Goal: Task Accomplishment & Management: Complete application form

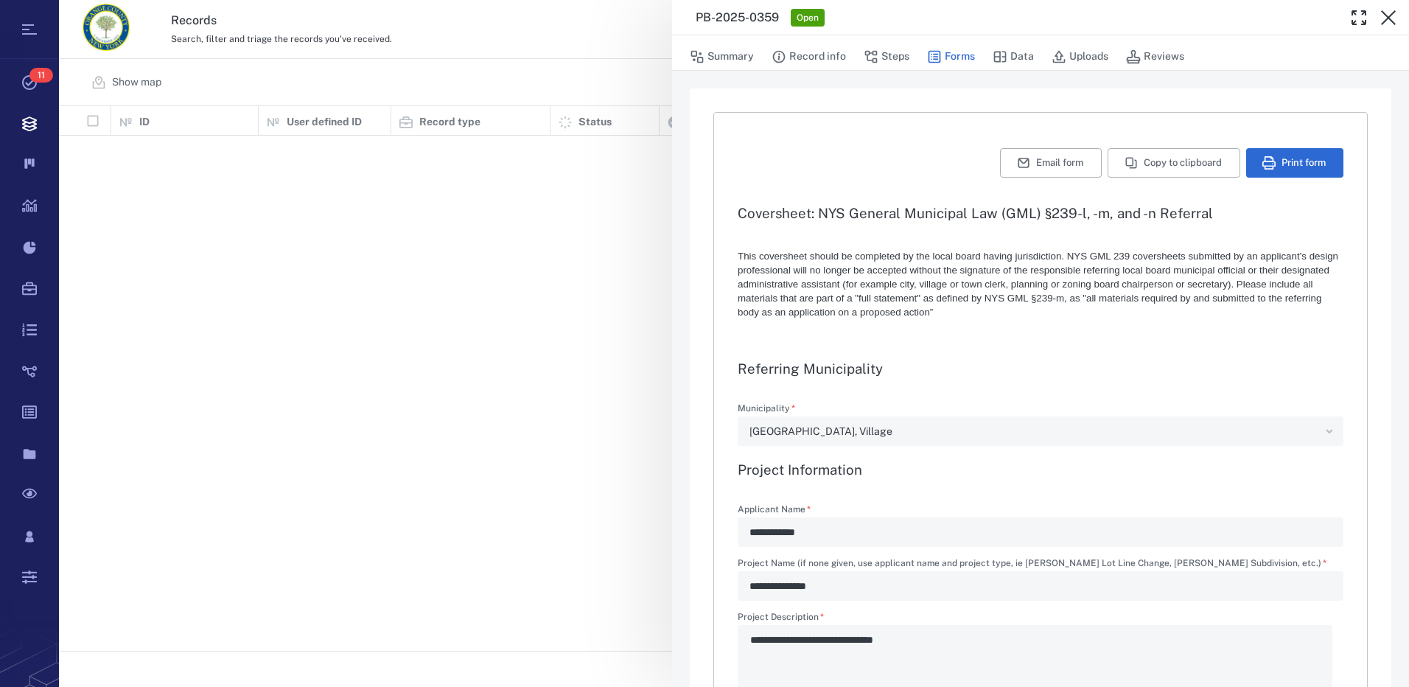
type textarea "*"
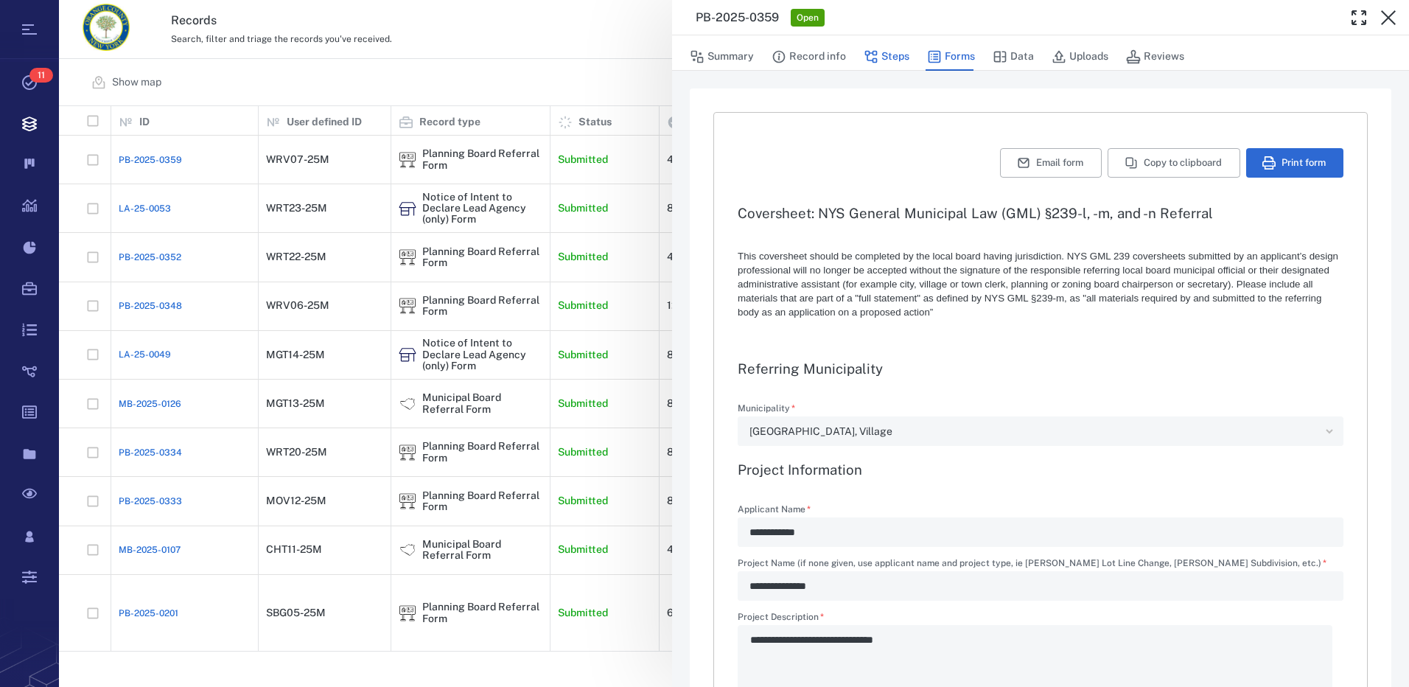
click at [895, 55] on button "Steps" at bounding box center [887, 57] width 46 height 28
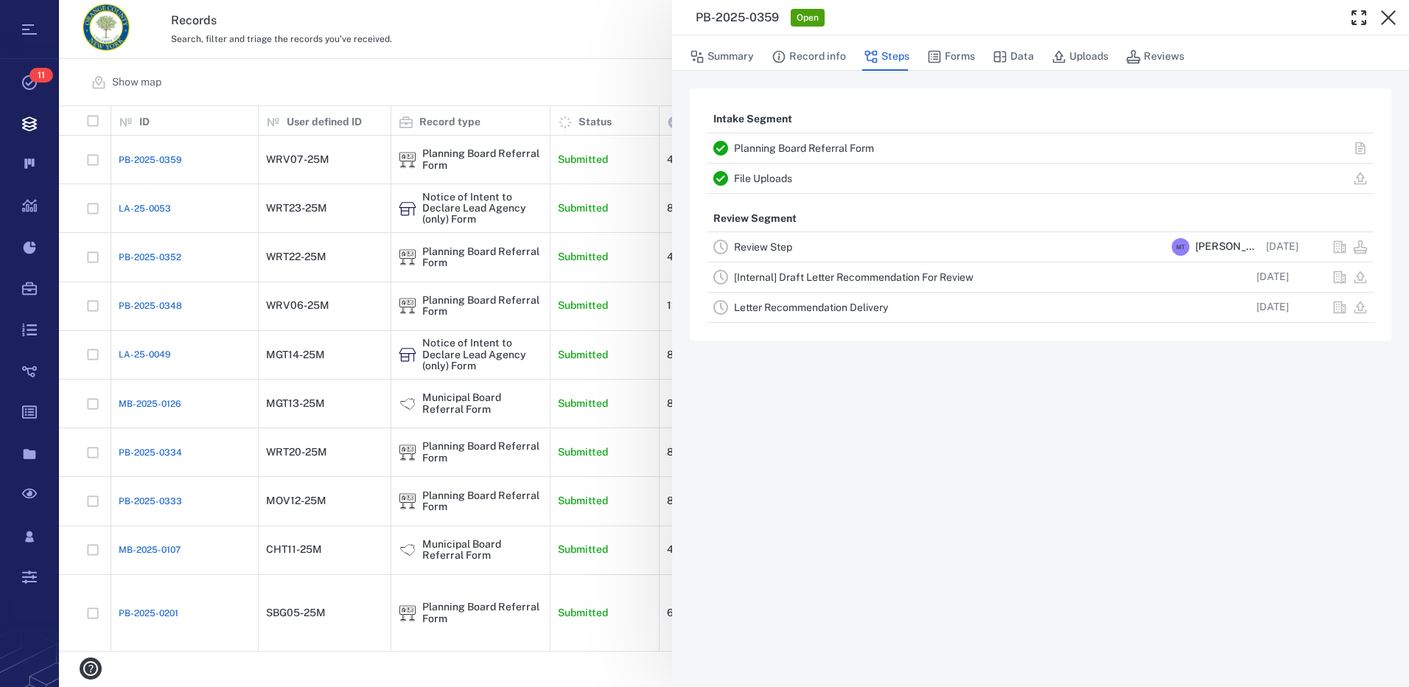
click at [773, 242] on link "Review Step" at bounding box center [763, 247] width 58 height 12
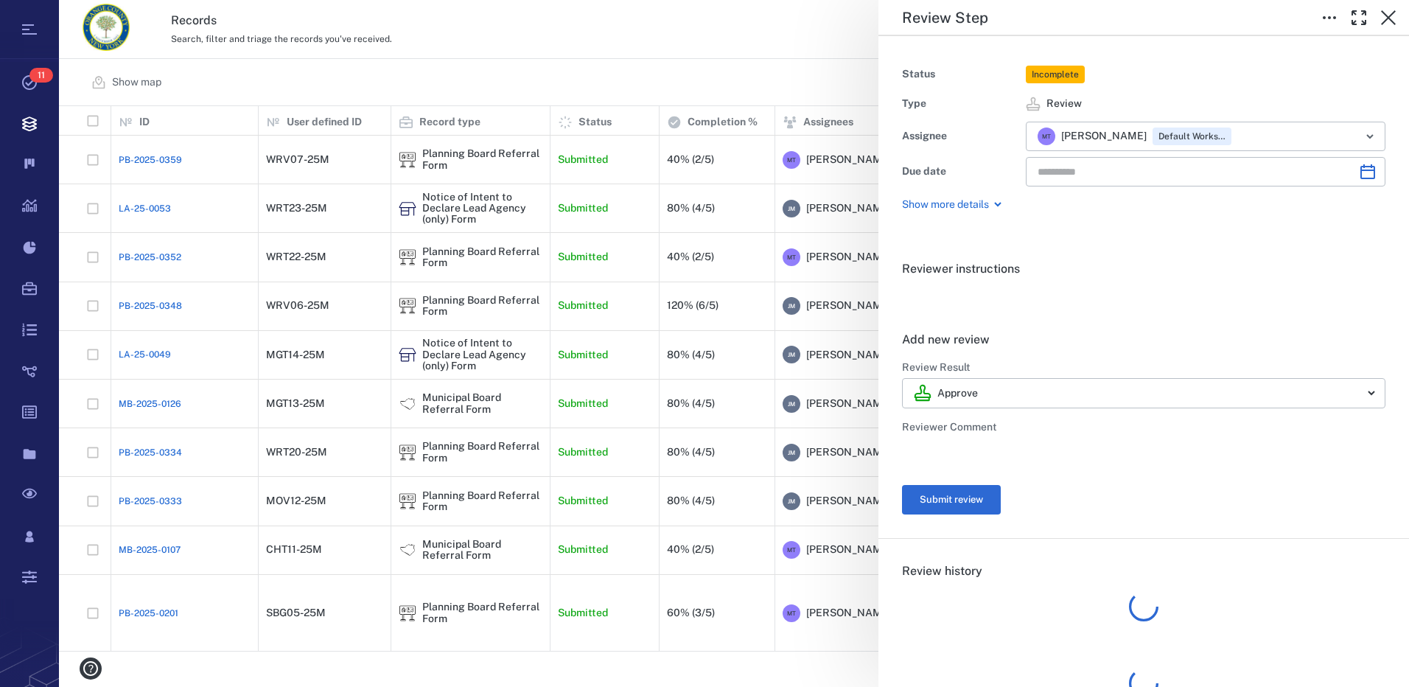
type input "**********"
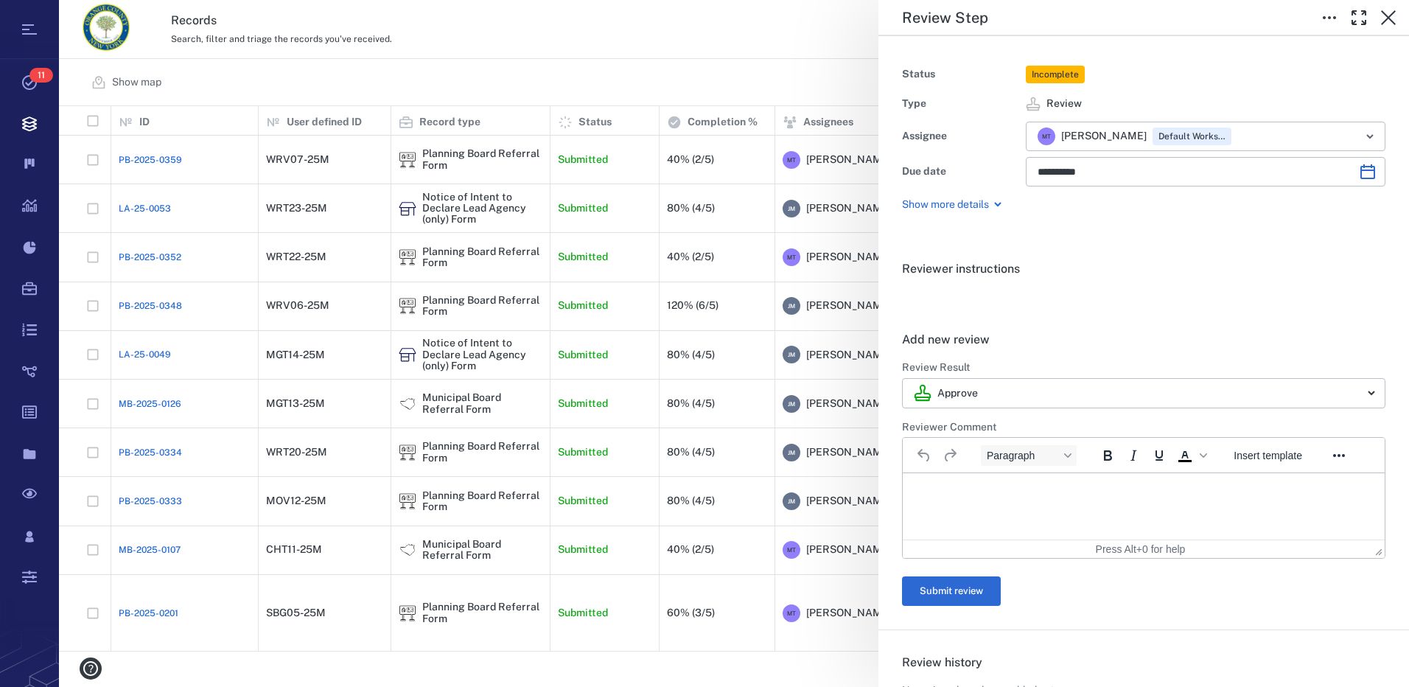
click at [987, 492] on p "Rich Text Area. Press ALT-0 for help." at bounding box center [1143, 491] width 457 height 13
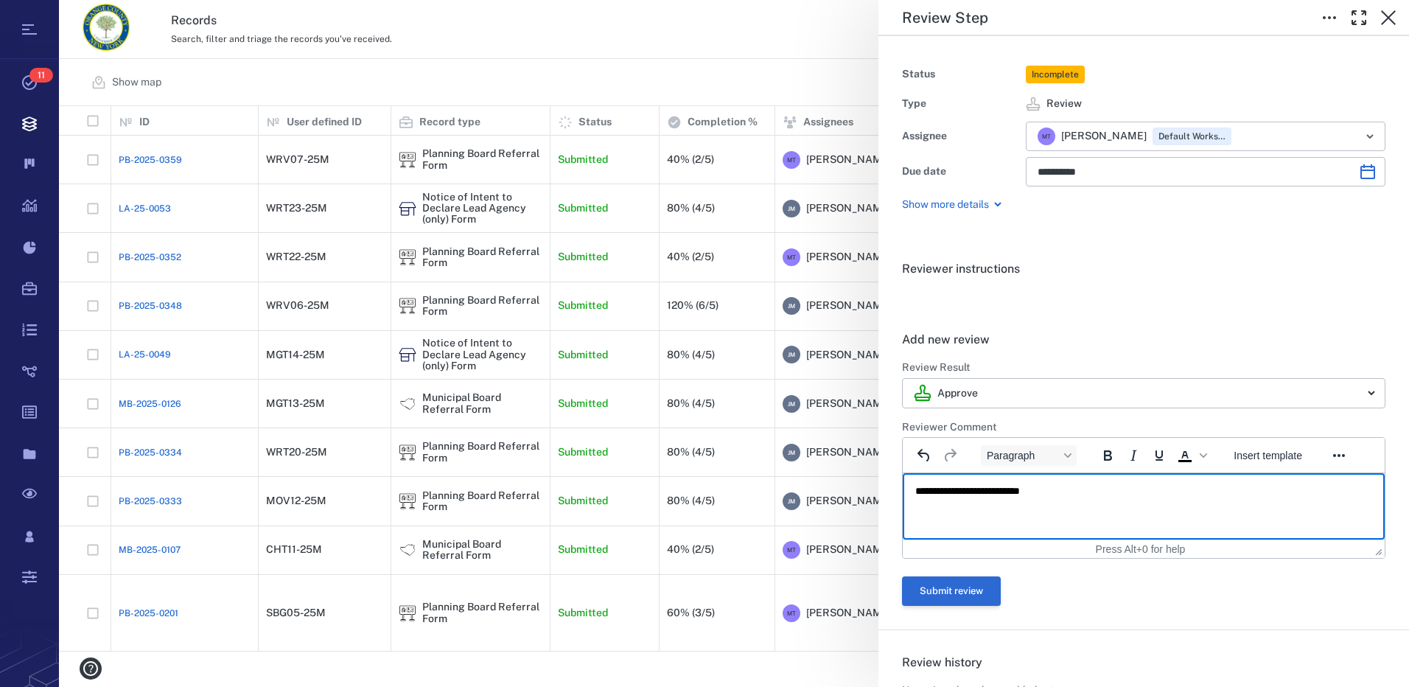
click at [960, 596] on button "Submit review" at bounding box center [951, 590] width 99 height 29
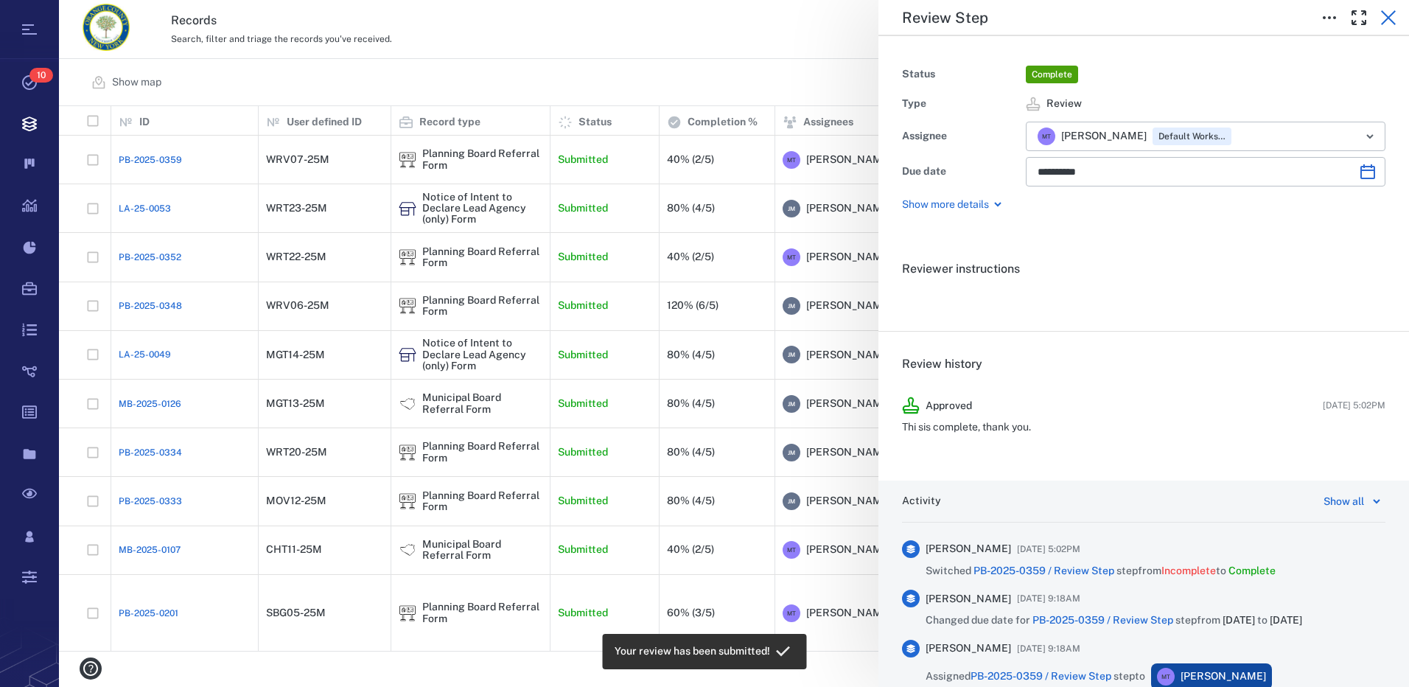
click at [1389, 19] on icon "button" at bounding box center [1389, 18] width 18 height 18
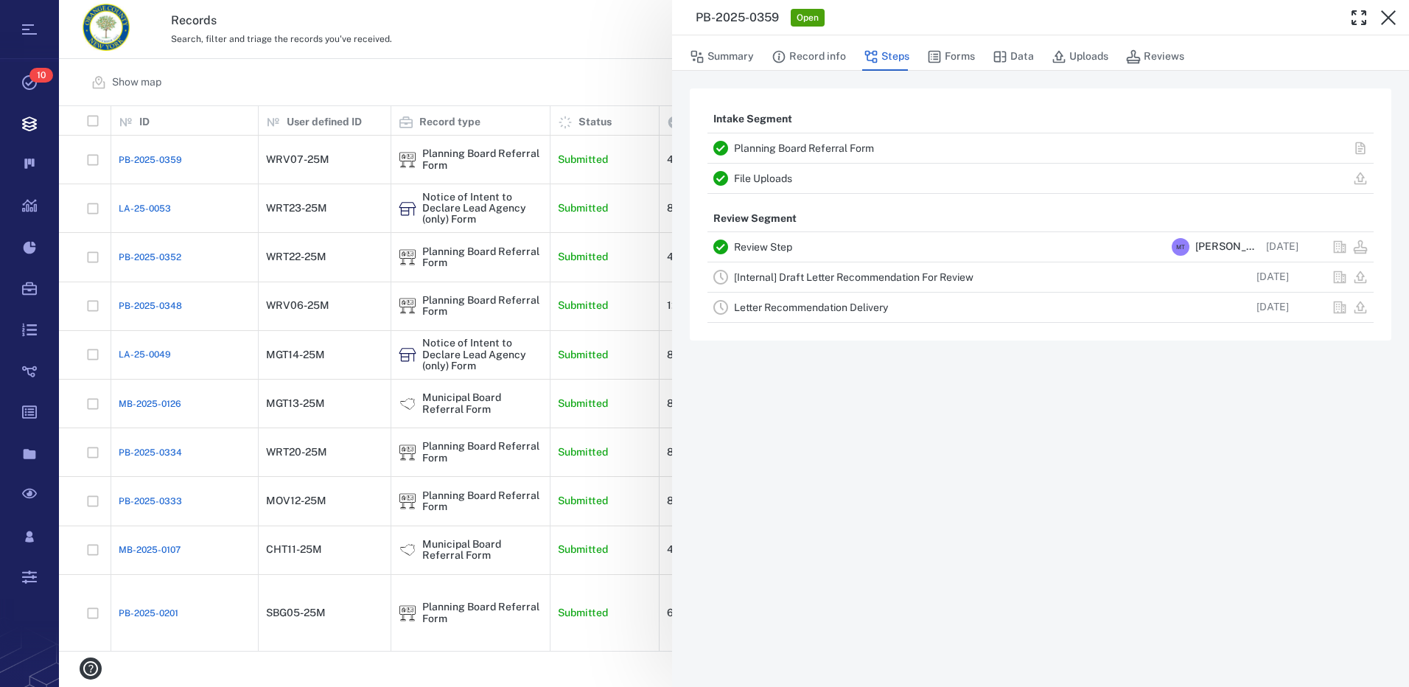
click at [817, 277] on link "[Internal] Draft Letter Recommendation For Review" at bounding box center [854, 277] width 240 height 12
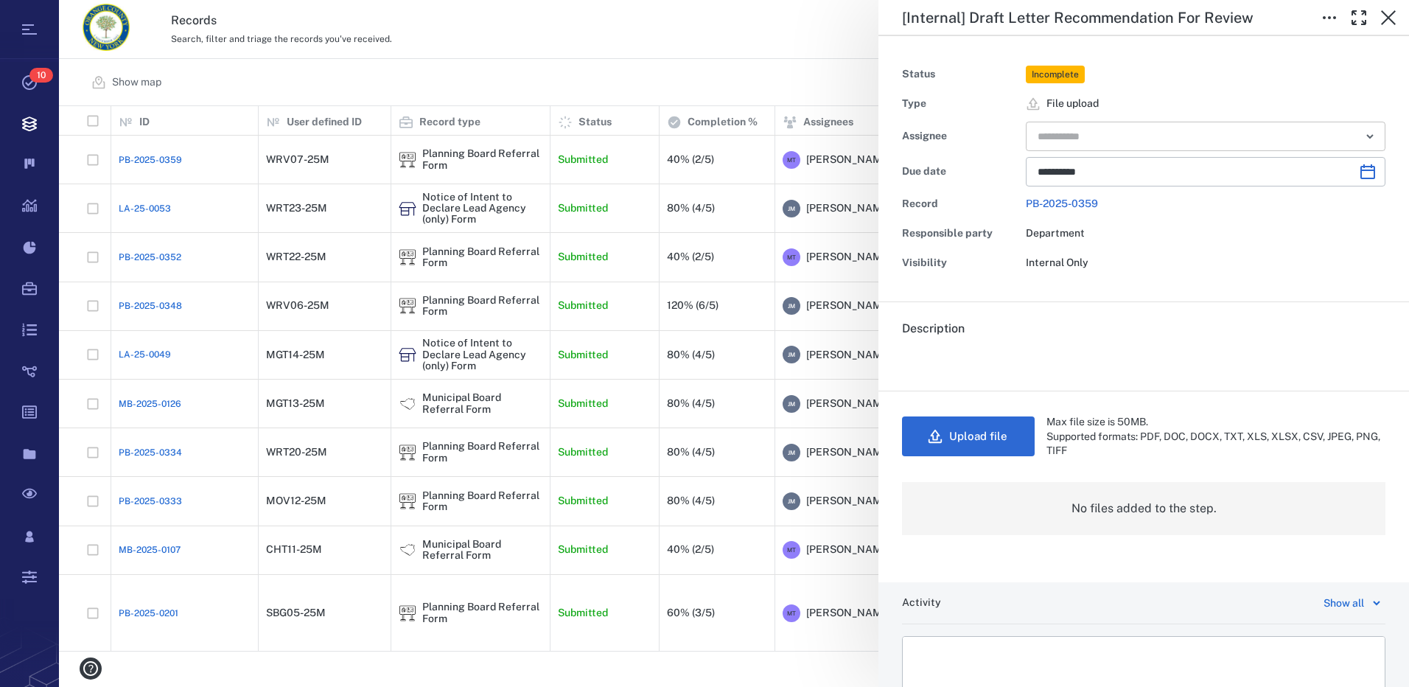
click at [1367, 137] on icon "Open" at bounding box center [1370, 136] width 6 height 3
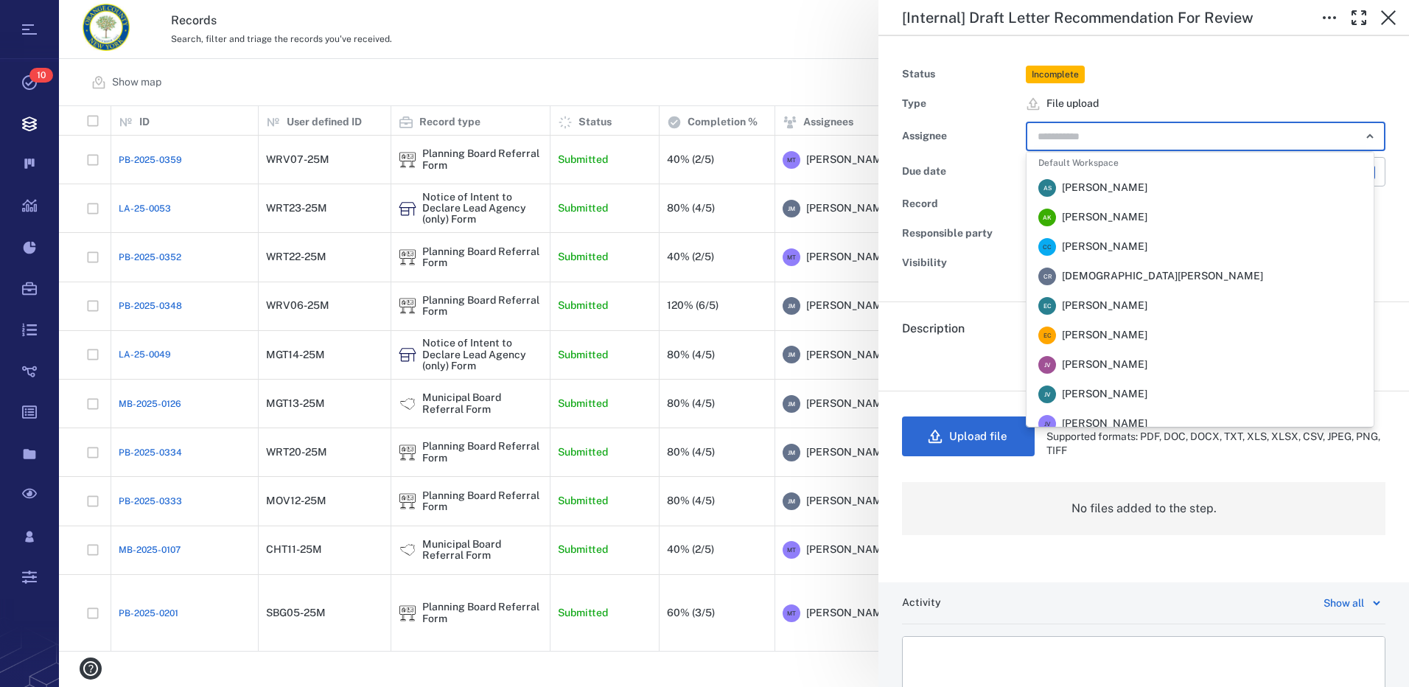
scroll to position [147, 0]
click at [1138, 337] on span "[PERSON_NAME]" at bounding box center [1105, 335] width 86 height 15
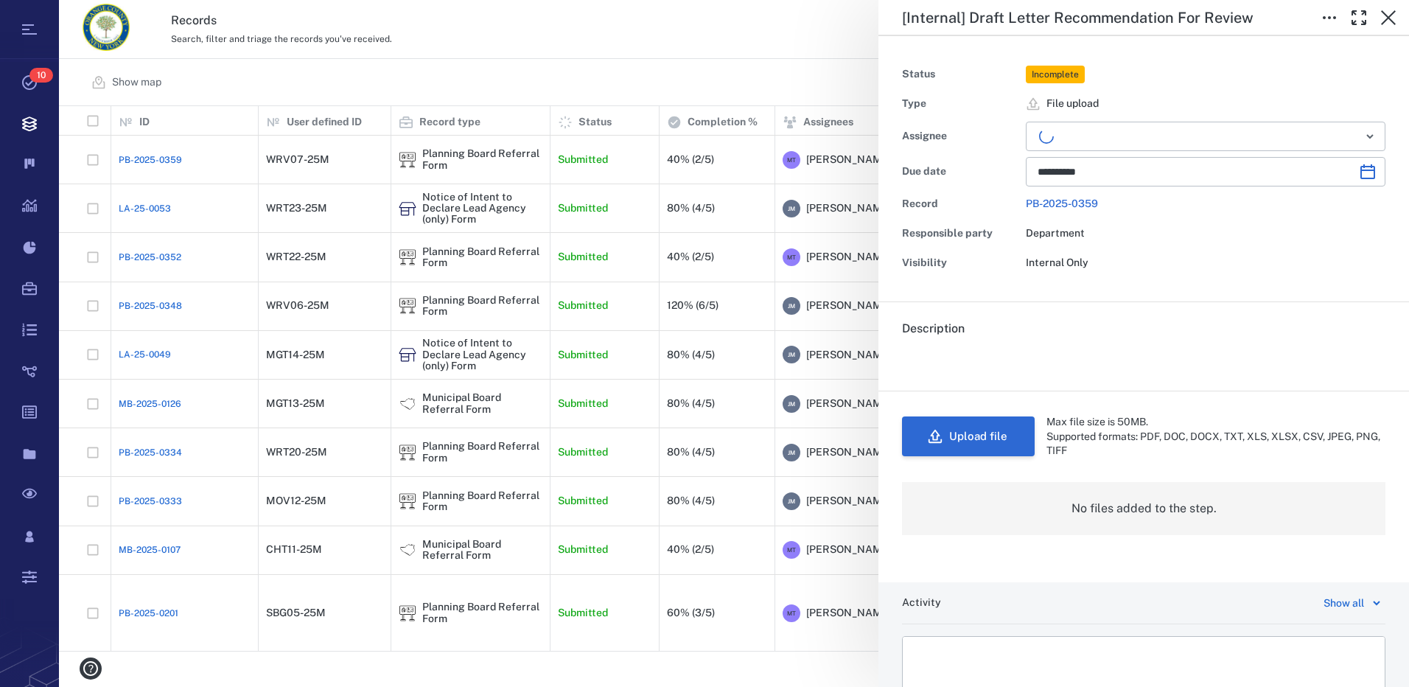
click at [1002, 437] on button "Upload file" at bounding box center [968, 436] width 133 height 40
